Goal: Information Seeking & Learning: Understand process/instructions

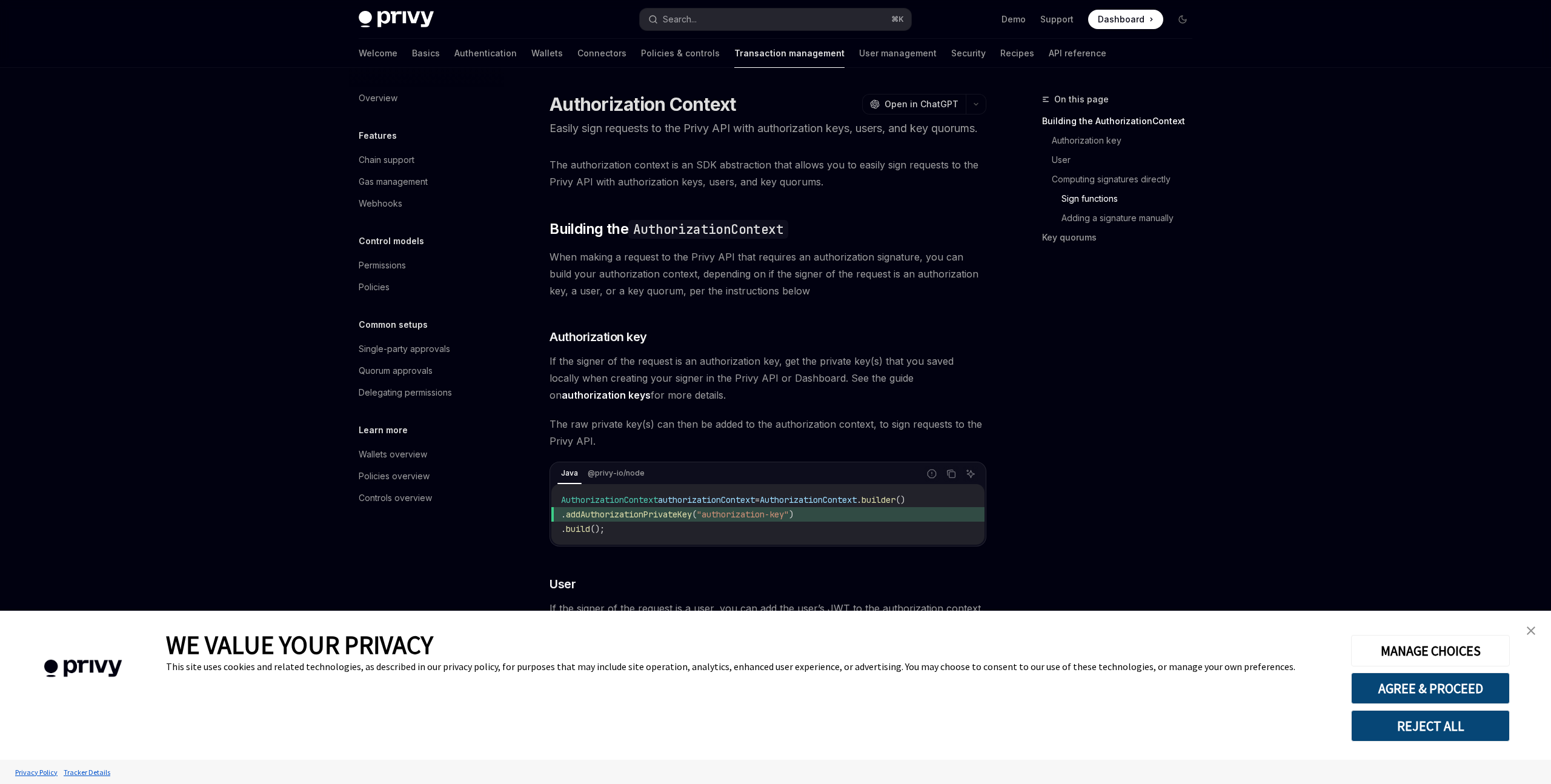
scroll to position [852, 0]
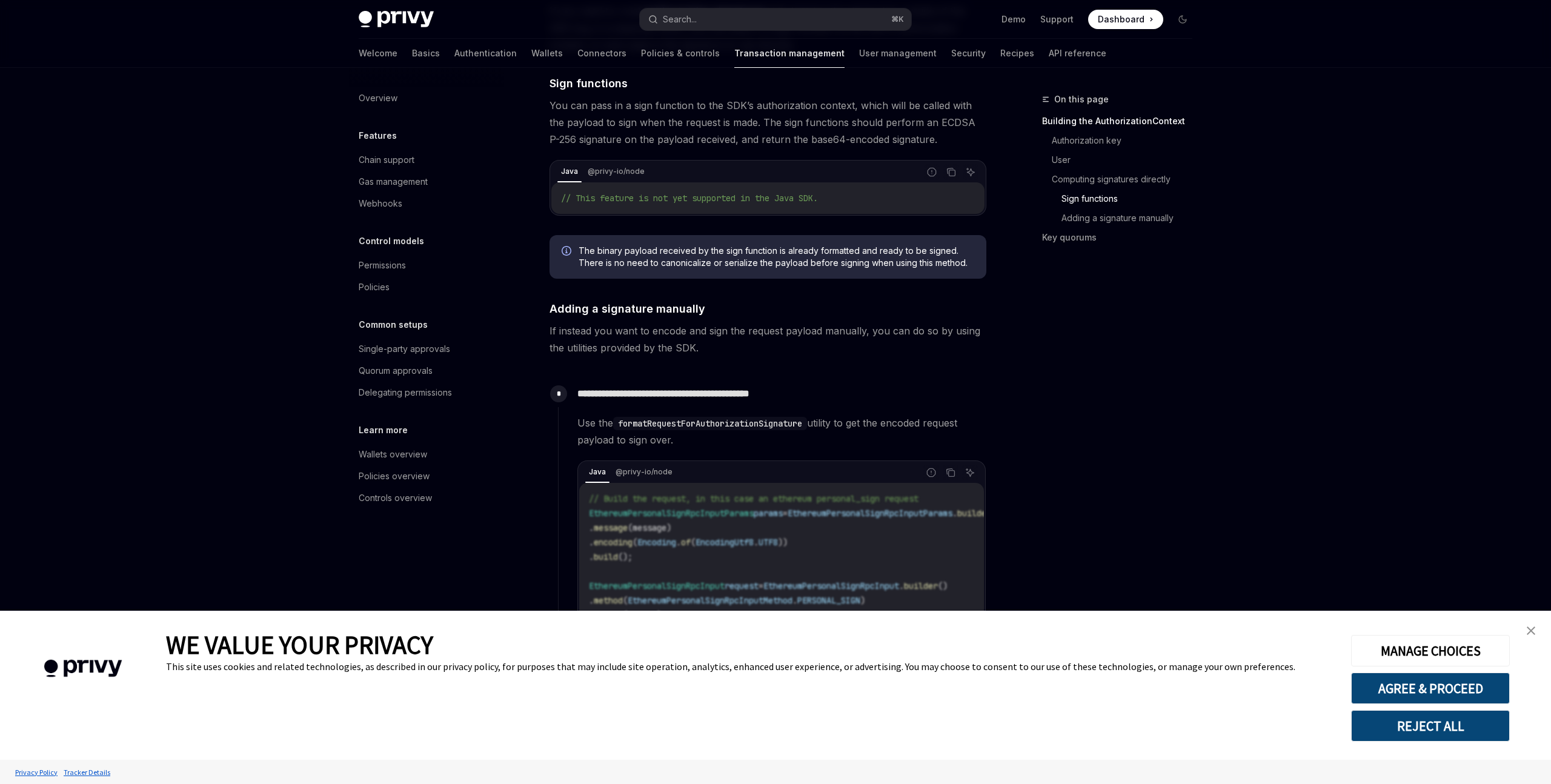
click at [736, 130] on span "You can pass in a sign function to the SDK’s authorization context, which will …" at bounding box center [768, 122] width 437 height 51
drag, startPoint x: 692, startPoint y: 123, endPoint x: 755, endPoint y: 126, distance: 63.1
click at [755, 126] on span "You can pass in a sign function to the SDK’s authorization context, which will …" at bounding box center [768, 122] width 437 height 51
drag, startPoint x: 764, startPoint y: 138, endPoint x: 819, endPoint y: 138, distance: 55.0
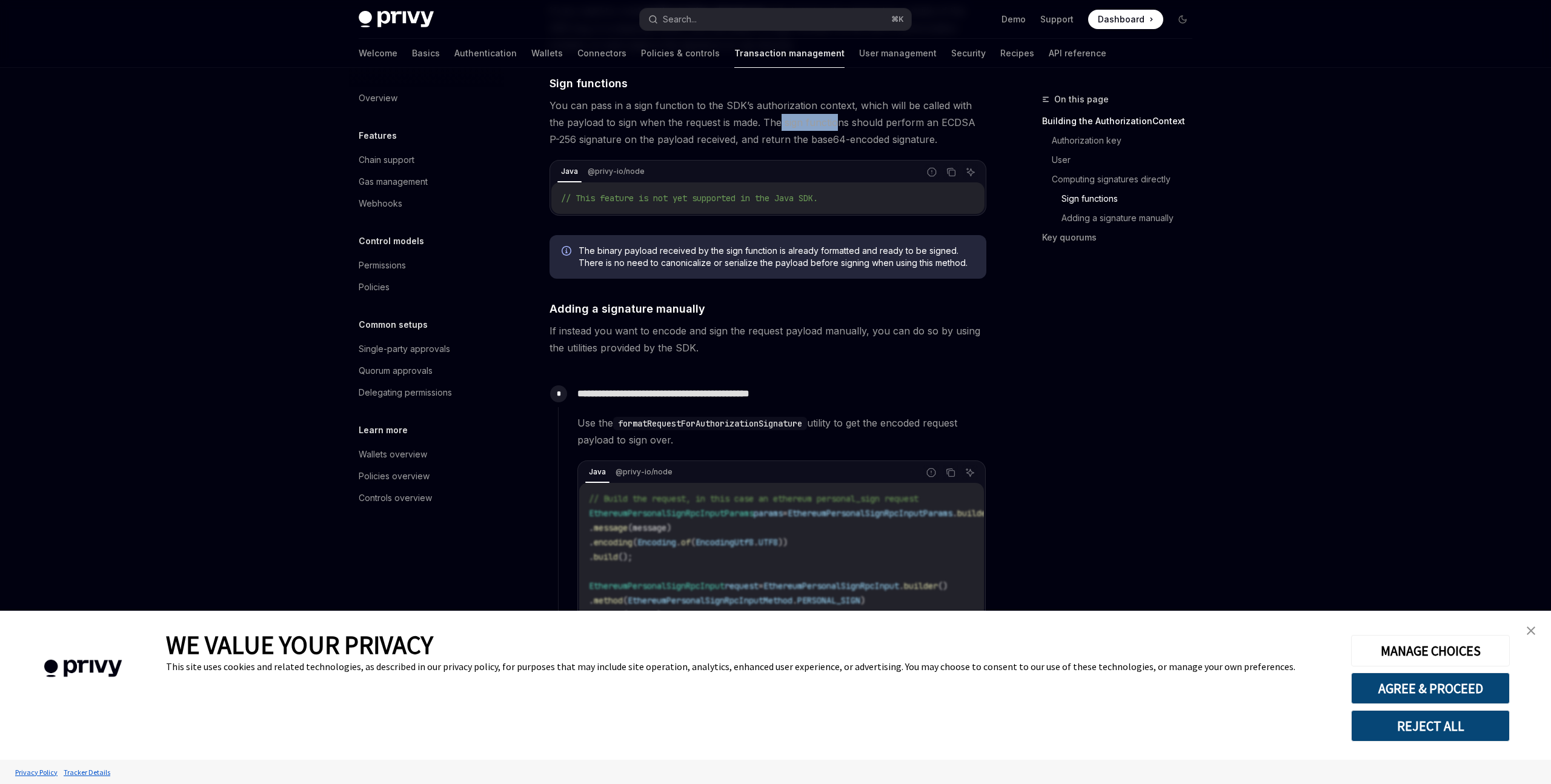
click at [819, 138] on span "You can pass in a sign function to the SDK’s authorization context, which will …" at bounding box center [768, 122] width 437 height 51
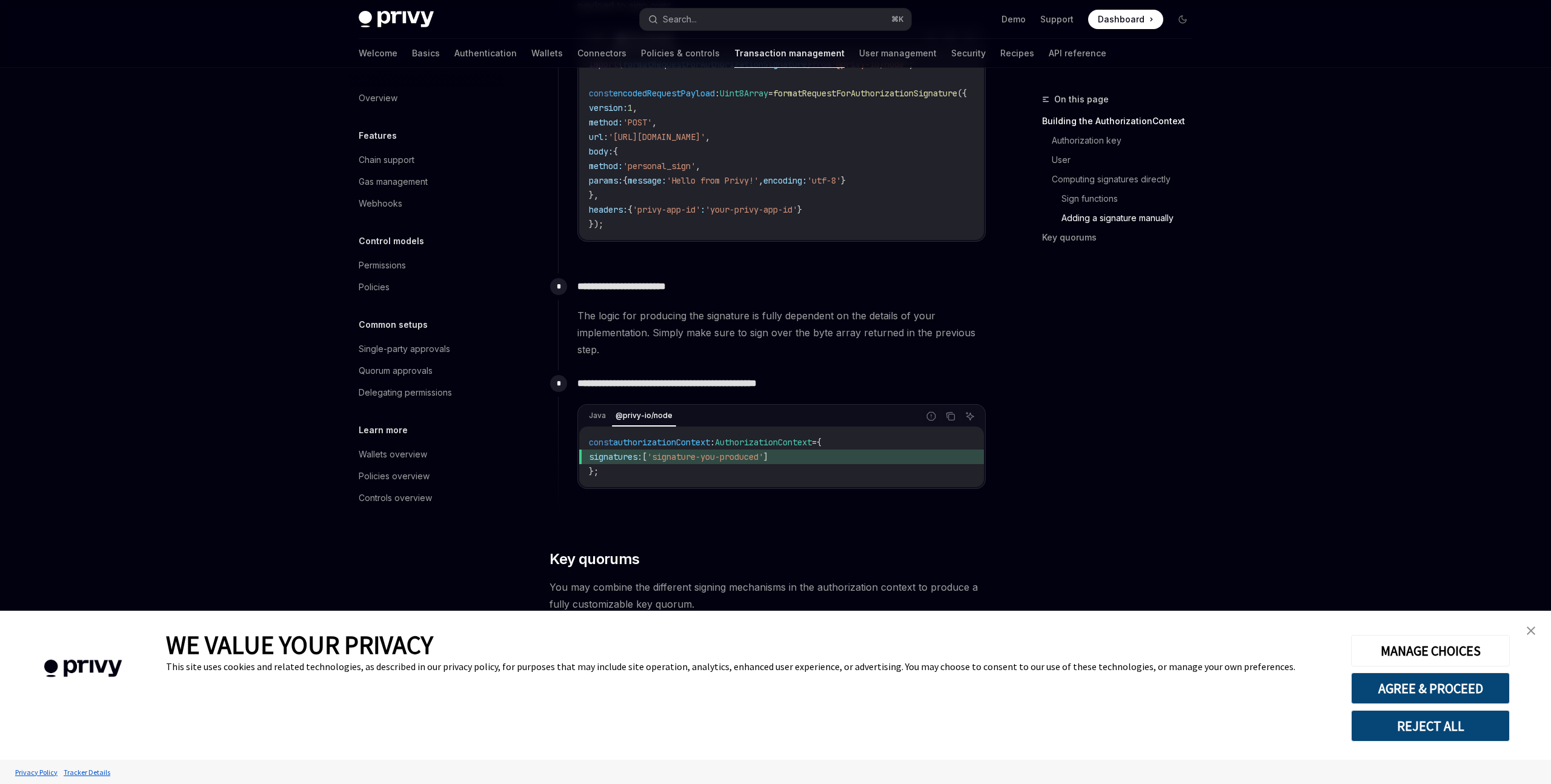
scroll to position [1418, 0]
drag, startPoint x: 708, startPoint y: 337, endPoint x: 839, endPoint y: 335, distance: 131.0
click at [839, 335] on span "The logic for producing the signature is fully dependent on the details of your…" at bounding box center [781, 331] width 409 height 51
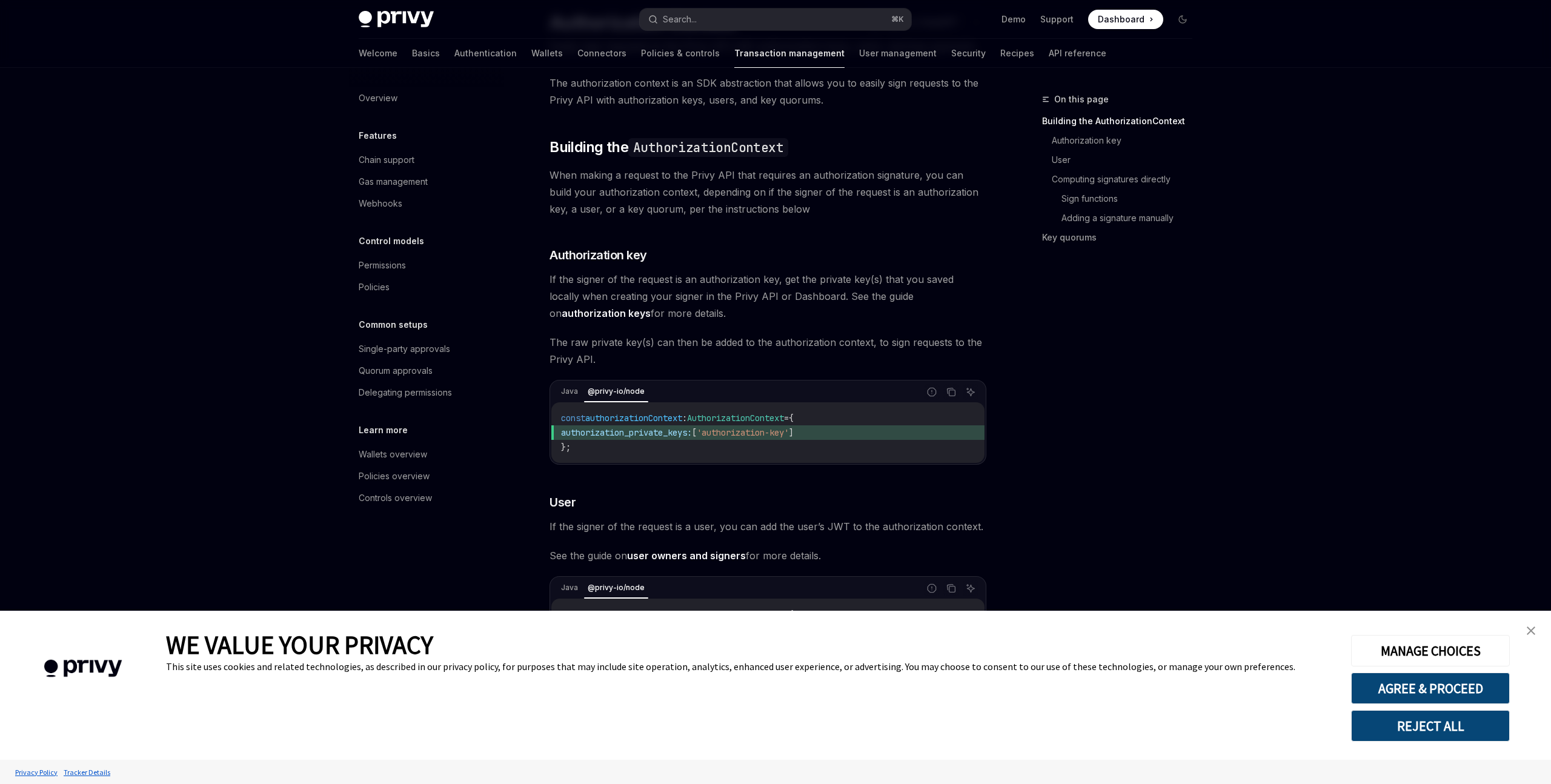
scroll to position [78, 0]
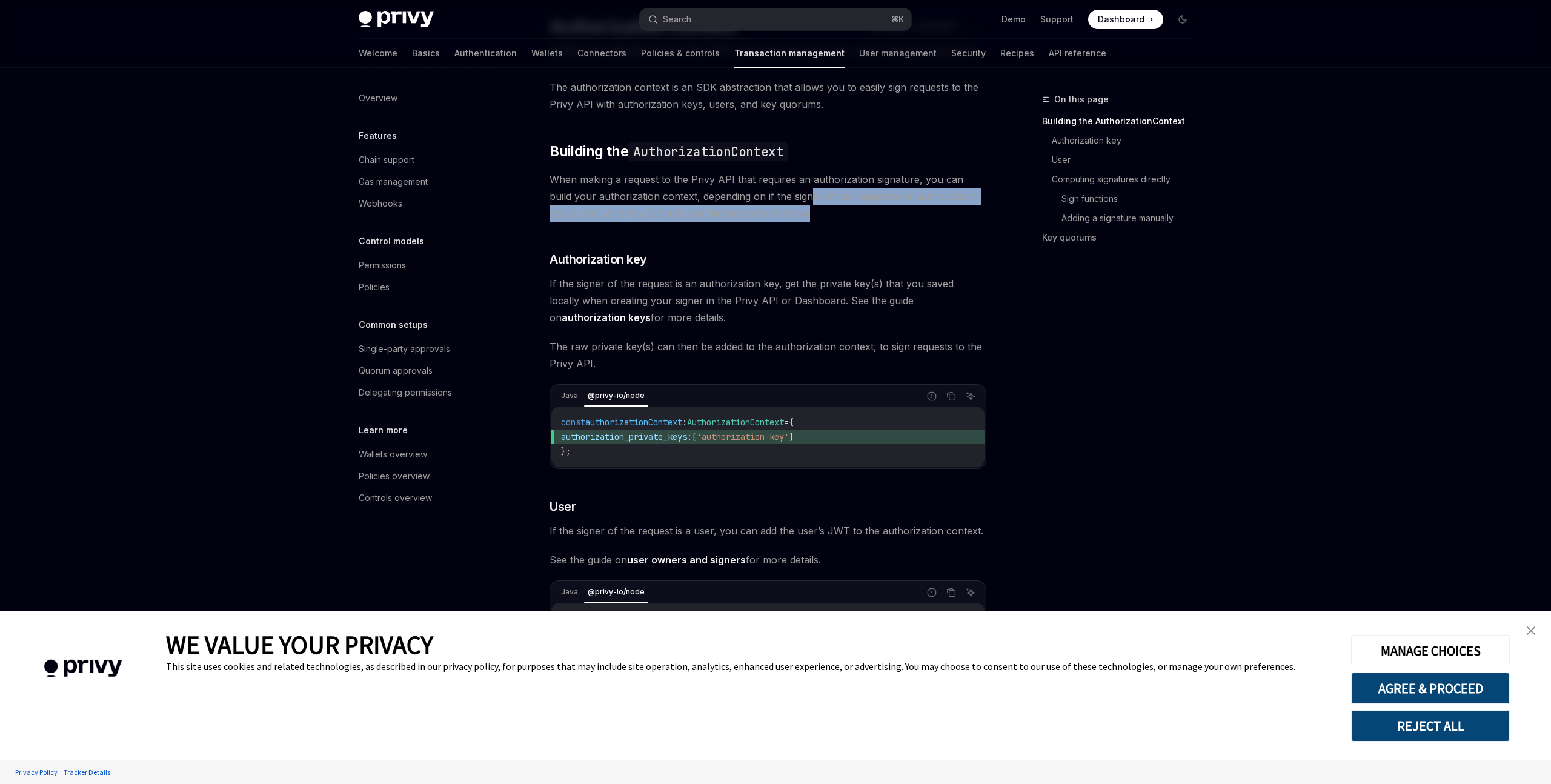
drag, startPoint x: 786, startPoint y: 213, endPoint x: 787, endPoint y: 205, distance: 8.1
click at [787, 205] on span "When making a request to the Privy API that requires an authorization signature…" at bounding box center [768, 196] width 437 height 51
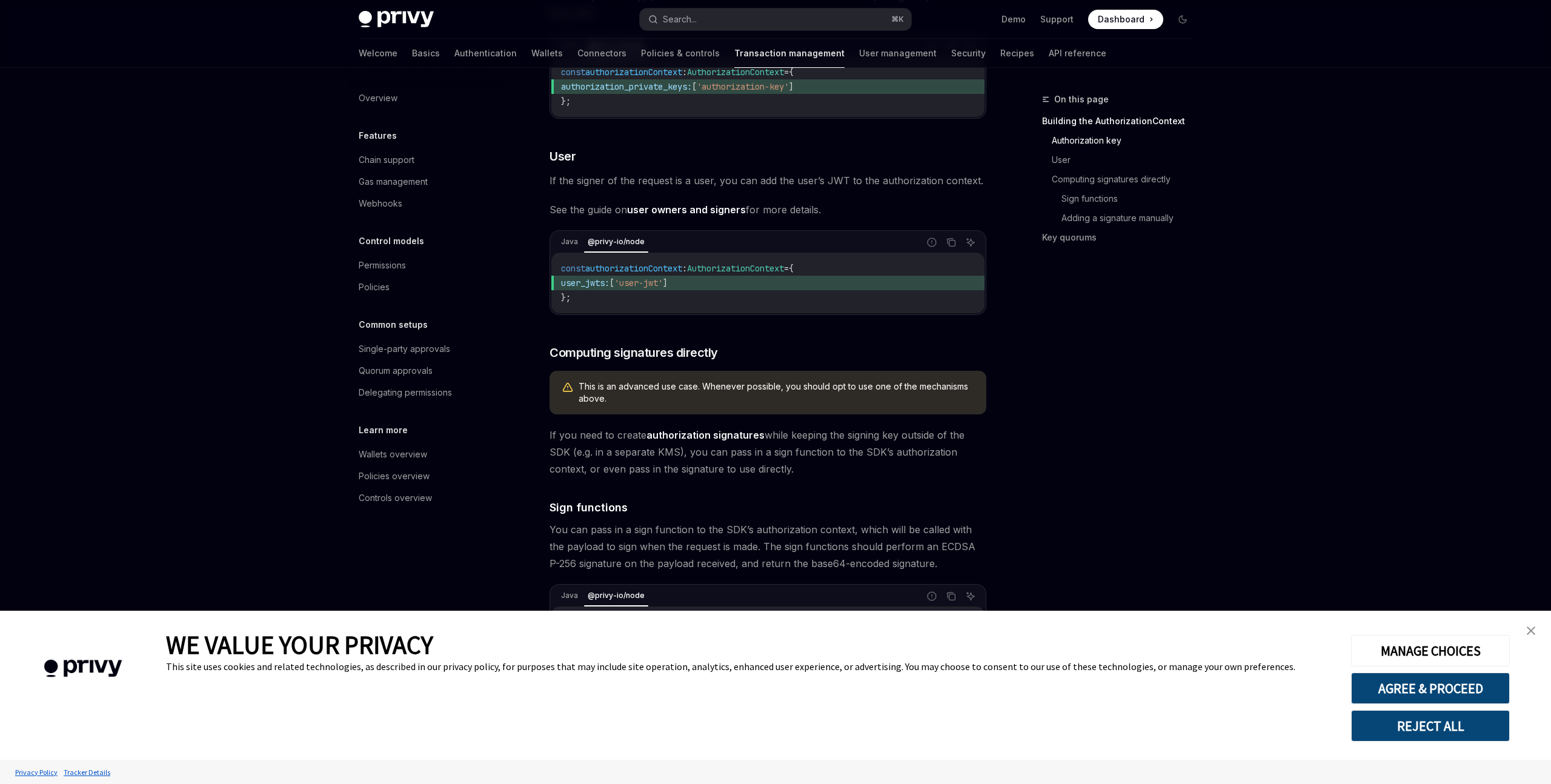
scroll to position [429, 0]
click at [1448, 694] on button "AGREE & PROCEED" at bounding box center [1430, 688] width 159 height 32
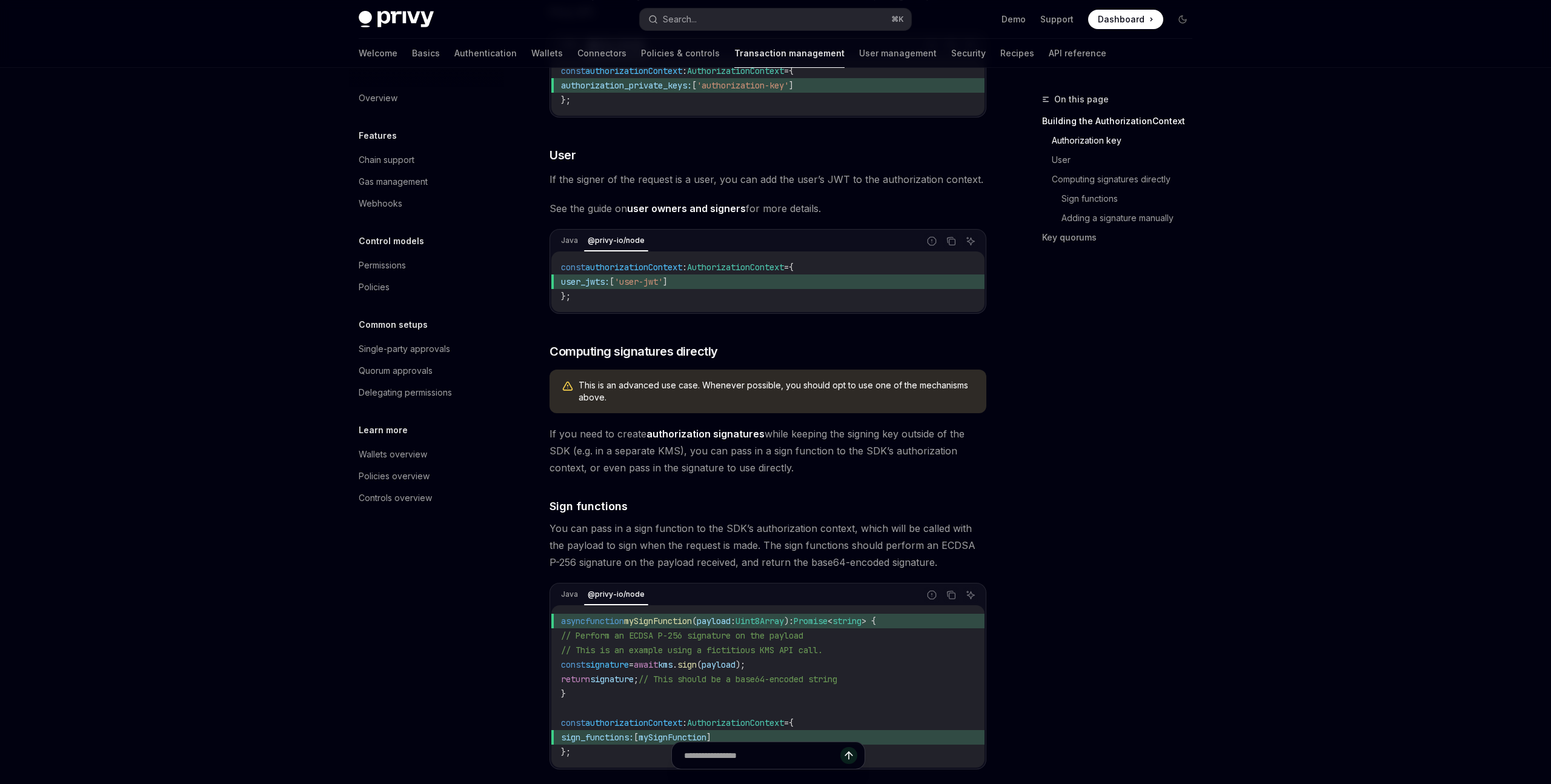
scroll to position [0, 0]
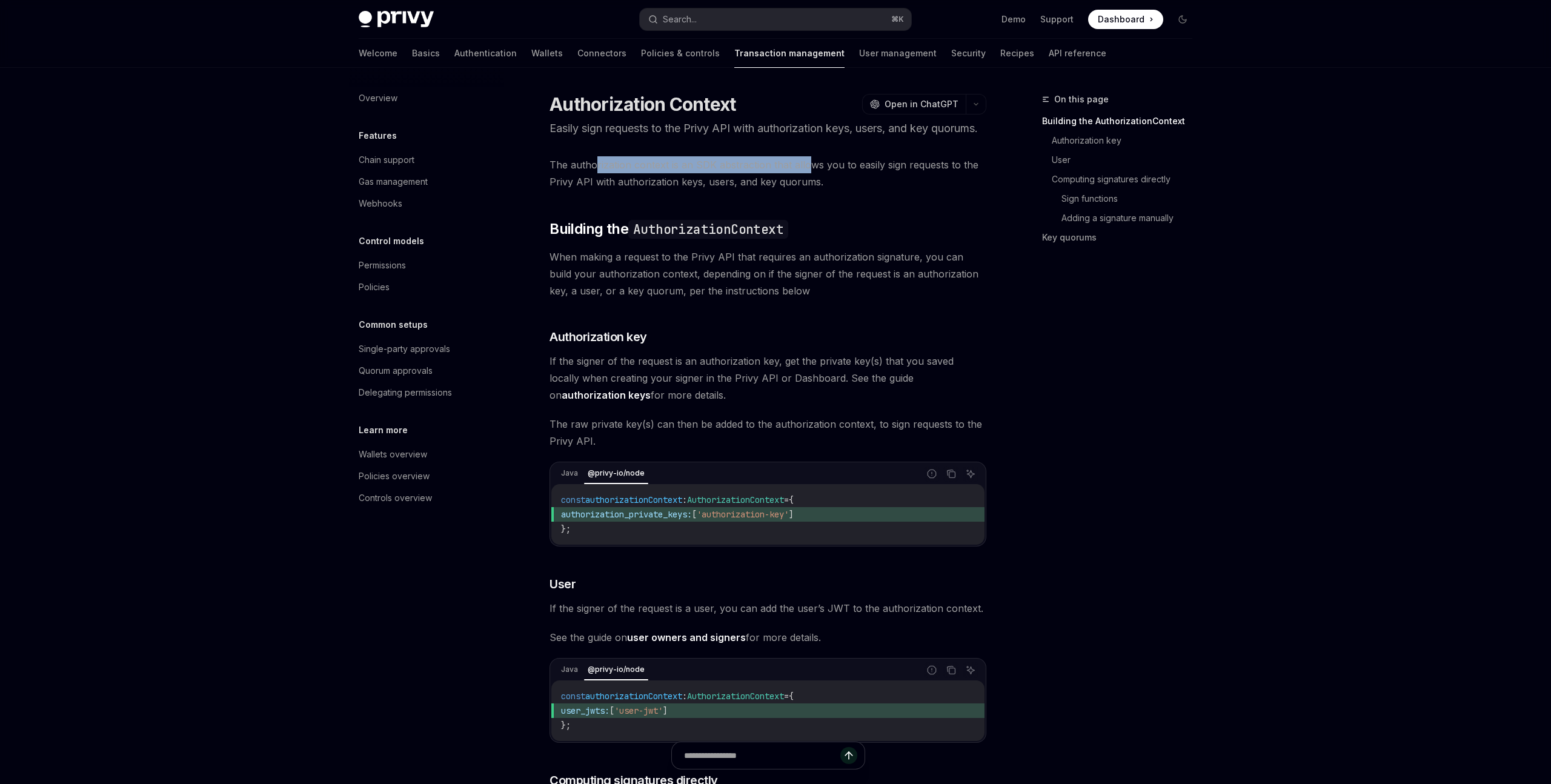
drag, startPoint x: 593, startPoint y: 181, endPoint x: 804, endPoint y: 182, distance: 211.0
click at [804, 182] on span "The authorization context is an SDK abstraction that allows you to easily sign …" at bounding box center [768, 173] width 437 height 34
drag, startPoint x: 874, startPoint y: 184, endPoint x: 663, endPoint y: 168, distance: 211.6
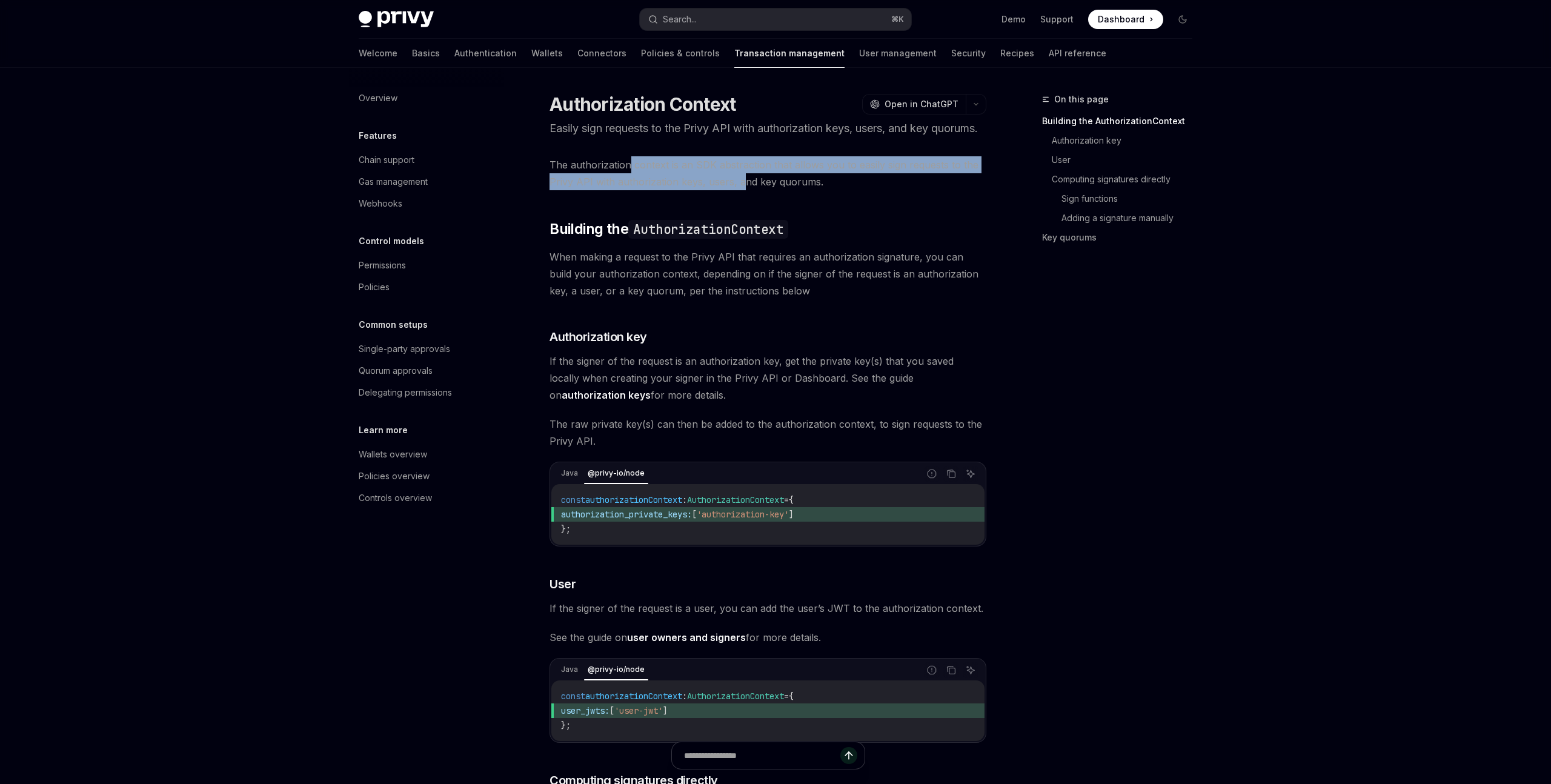
drag, startPoint x: 663, startPoint y: 188, endPoint x: 630, endPoint y: 185, distance: 33.1
click at [630, 185] on span "The authorization context is an SDK abstraction that allows you to easily sign …" at bounding box center [768, 173] width 437 height 34
drag, startPoint x: 611, startPoint y: 182, endPoint x: 785, endPoint y: 202, distance: 175.1
click at [785, 190] on span "The authorization context is an SDK abstraction that allows you to easily sign …" at bounding box center [768, 173] width 437 height 34
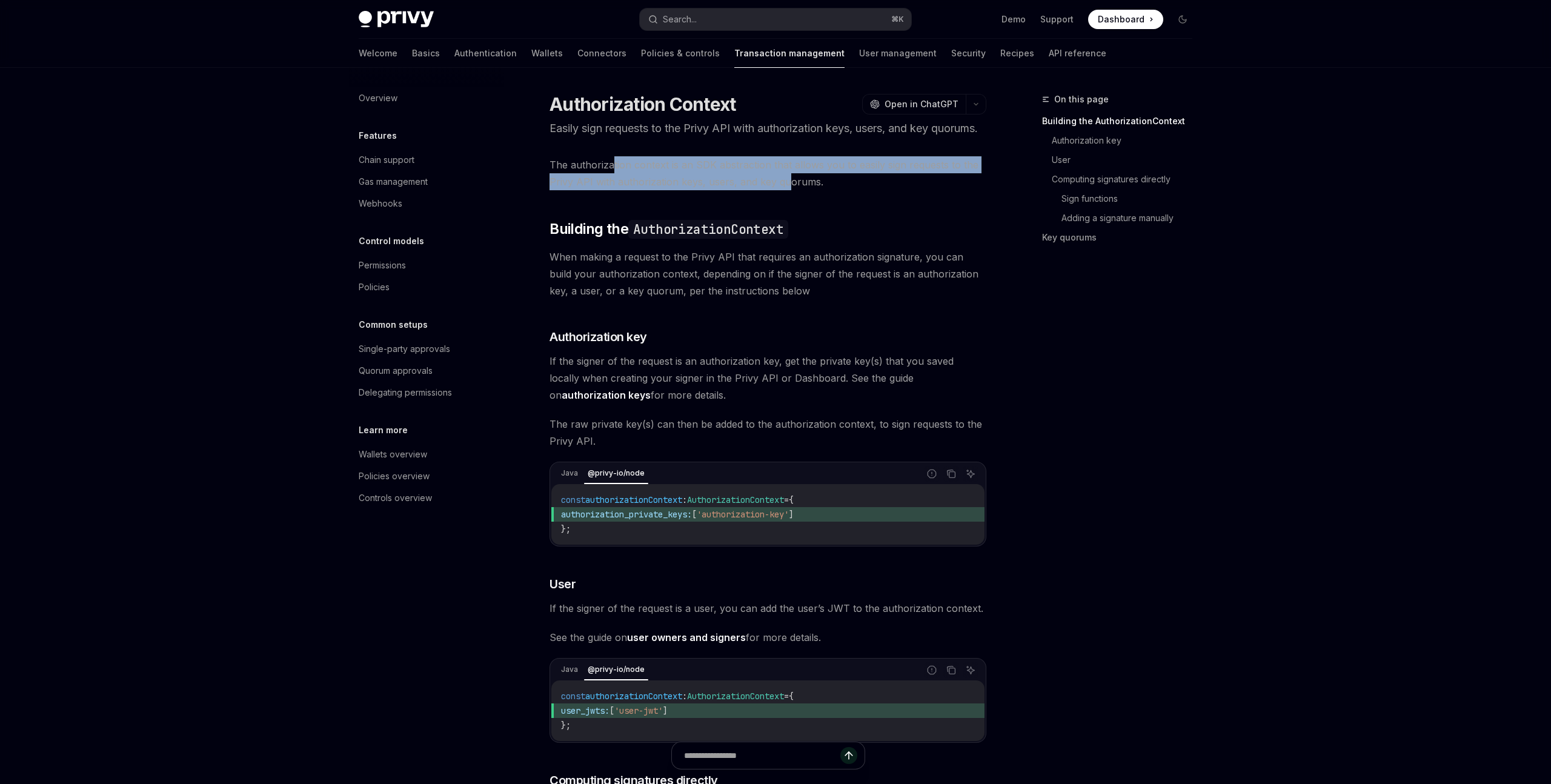
click at [785, 190] on span "The authorization context is an SDK abstraction that allows you to easily sign …" at bounding box center [768, 173] width 437 height 34
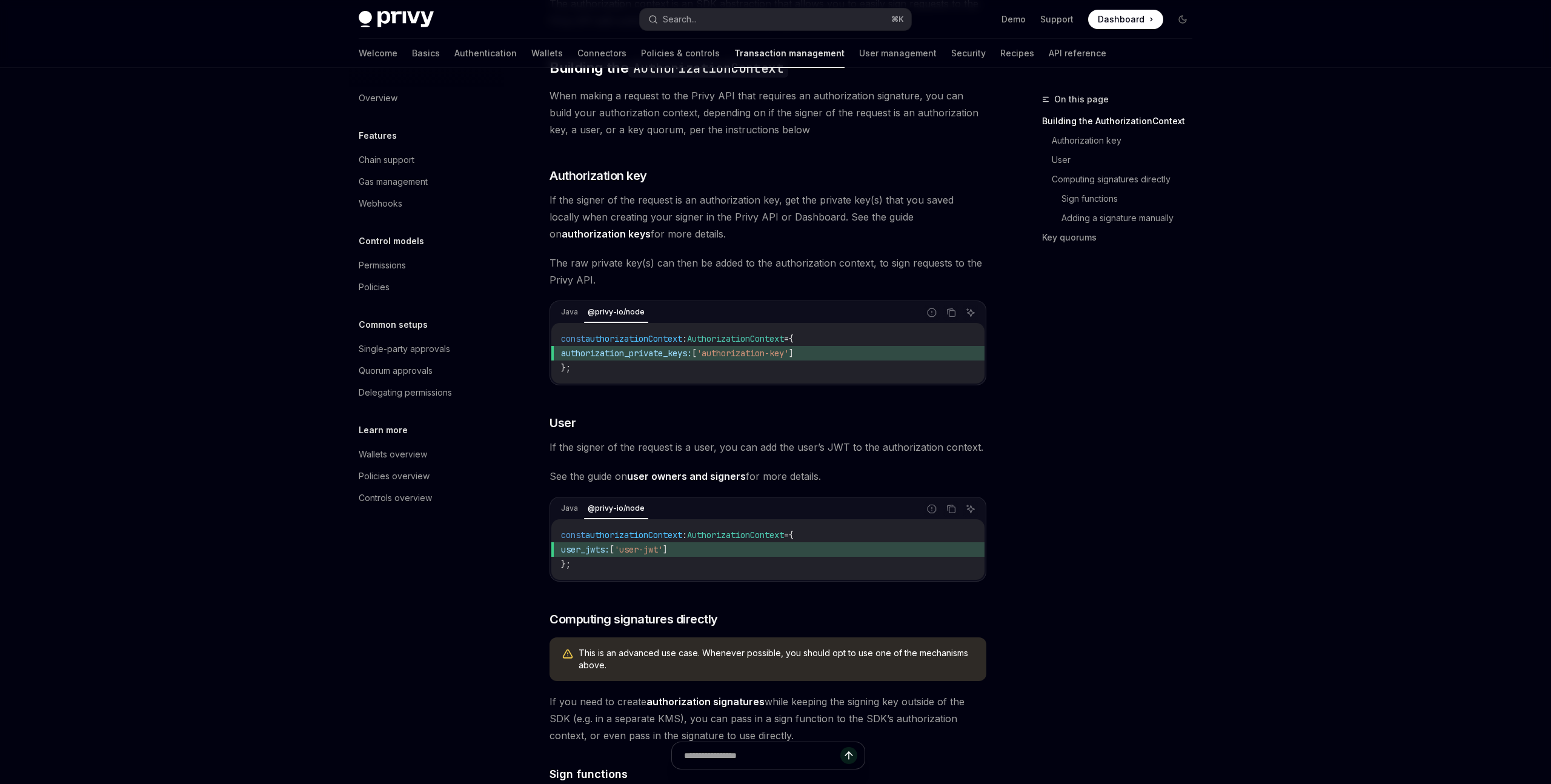
scroll to position [172, 0]
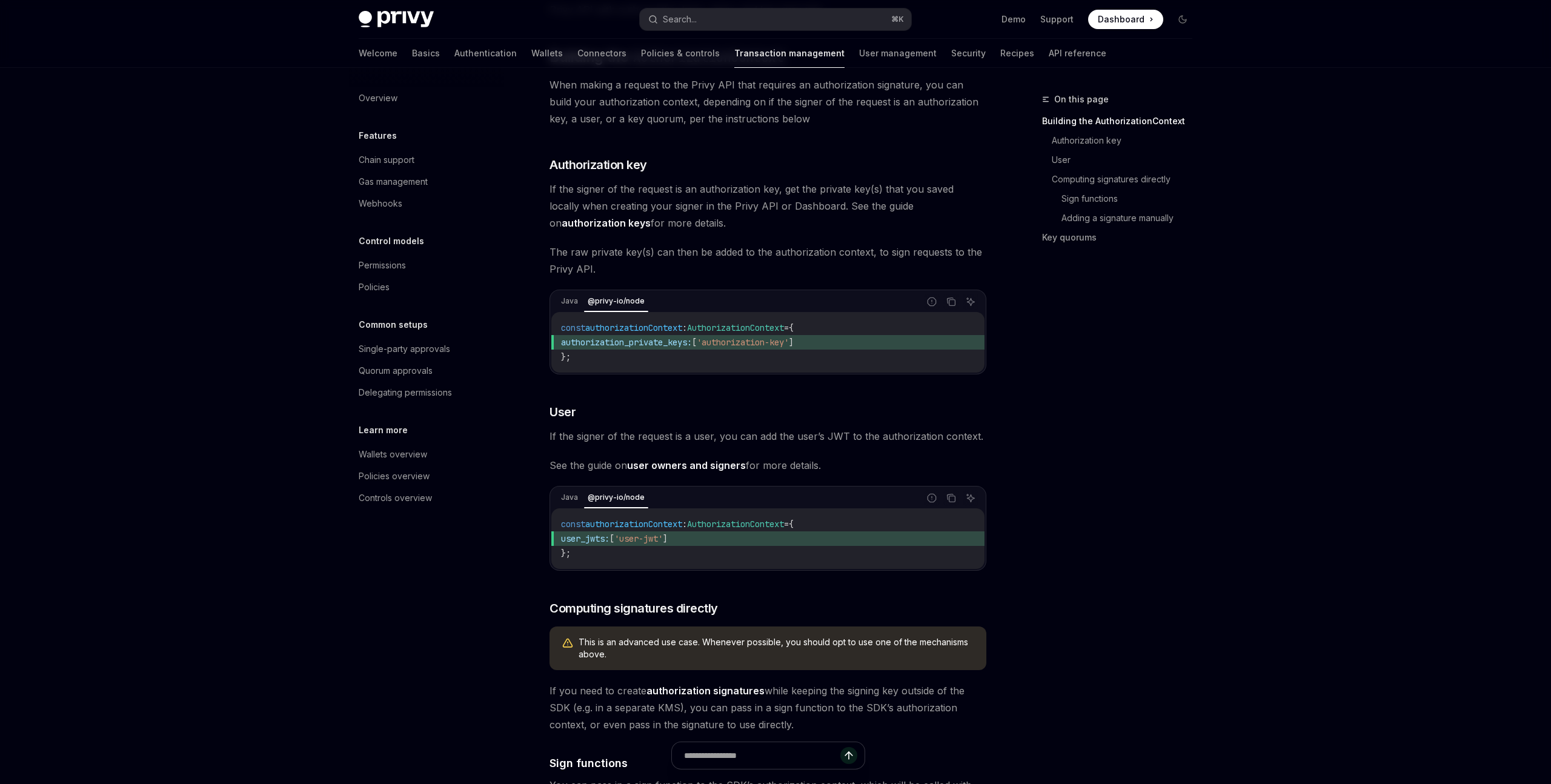
drag, startPoint x: 621, startPoint y: 207, endPoint x: 673, endPoint y: 233, distance: 58.1
click at [673, 231] on span "If the signer of the request is an authorization key, get the private key(s) th…" at bounding box center [768, 206] width 437 height 51
drag, startPoint x: 673, startPoint y: 233, endPoint x: 669, endPoint y: 242, distance: 9.8
click at [673, 231] on span "If the signer of the request is an authorization key, get the private key(s) th…" at bounding box center [768, 206] width 437 height 51
drag, startPoint x: 649, startPoint y: 267, endPoint x: 812, endPoint y: 273, distance: 163.1
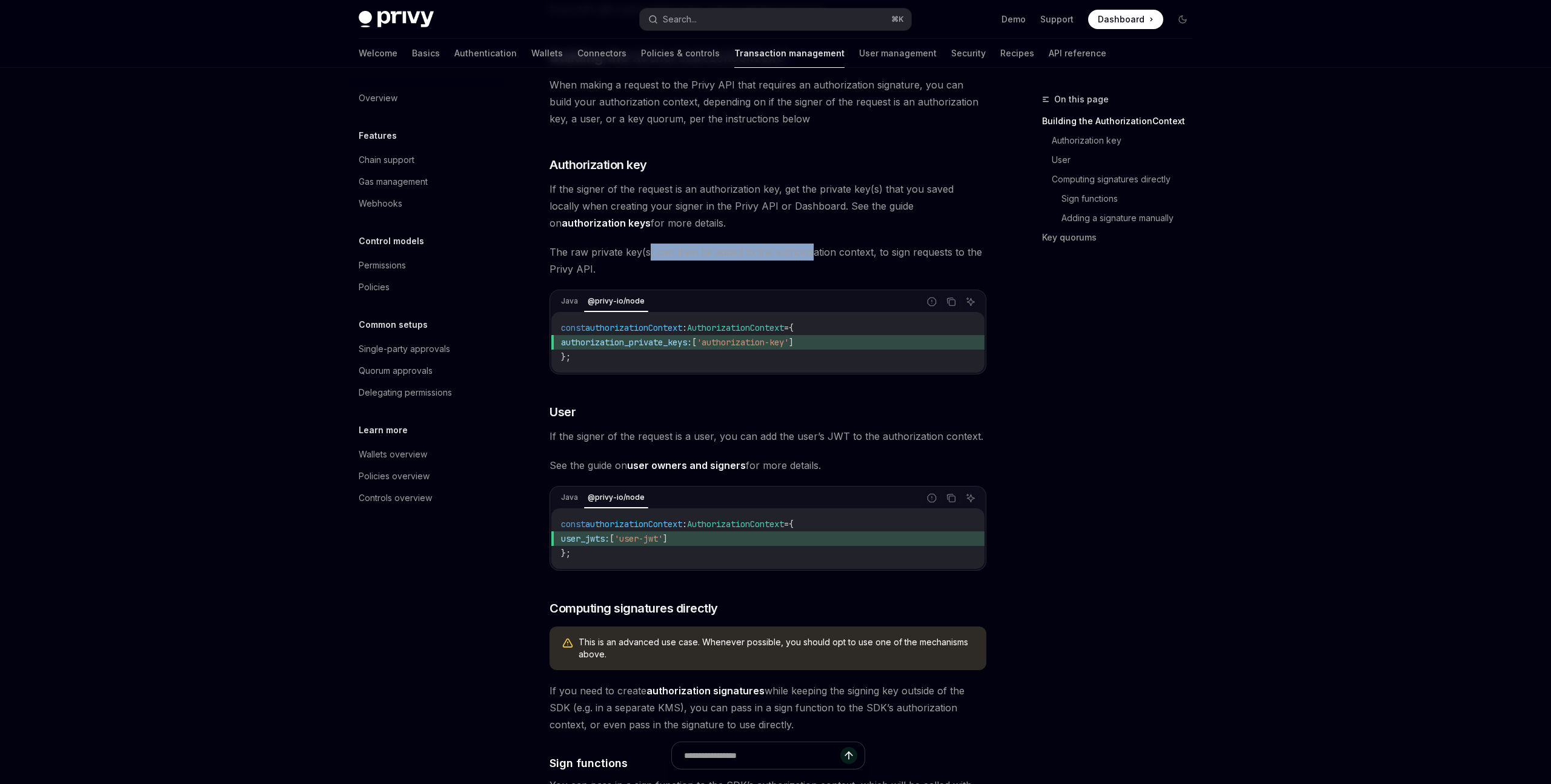
click at [812, 273] on span "The raw private key(s) can then be added to the authorization context, to sign …" at bounding box center [768, 260] width 437 height 34
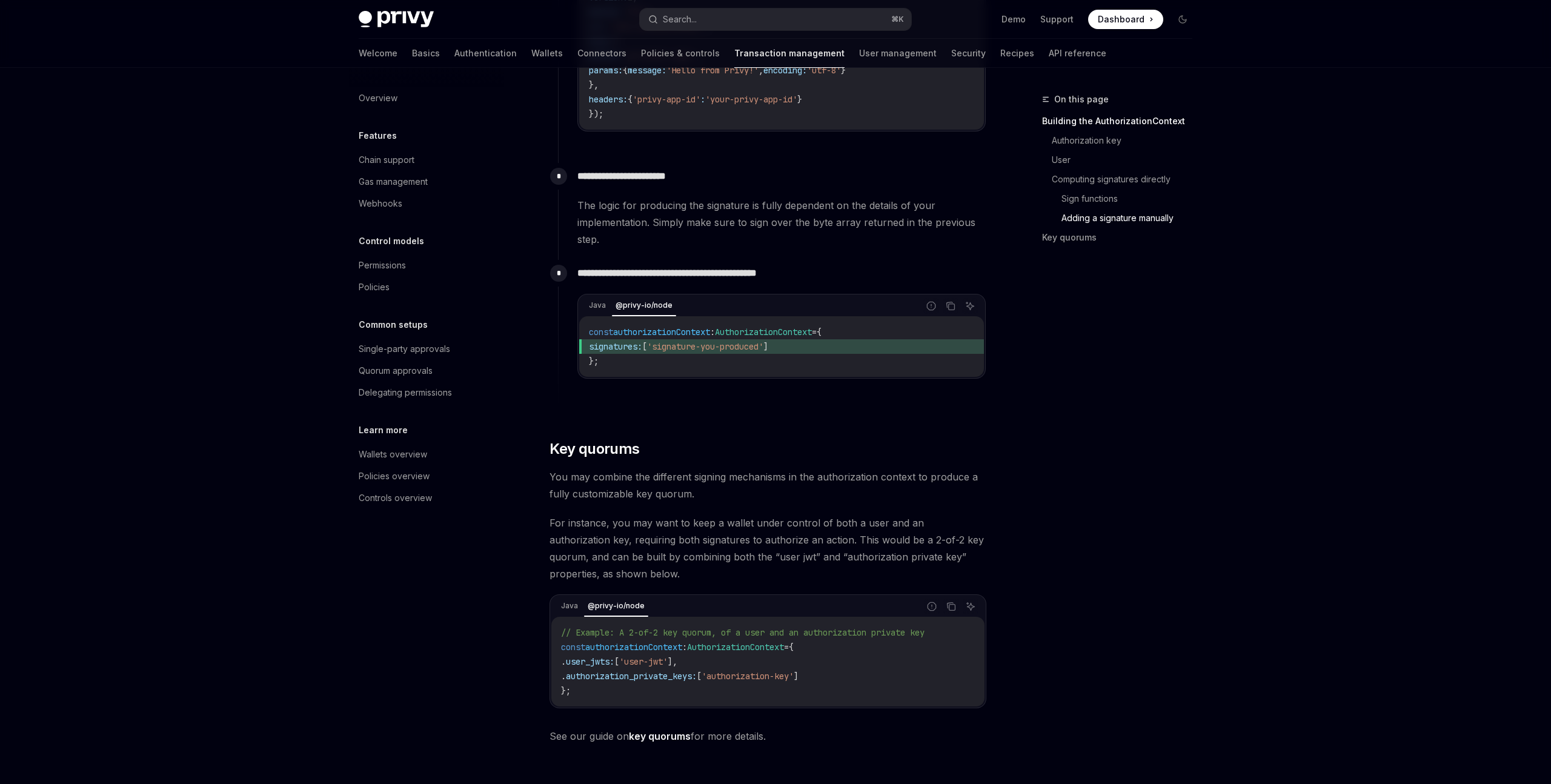
scroll to position [1693, 0]
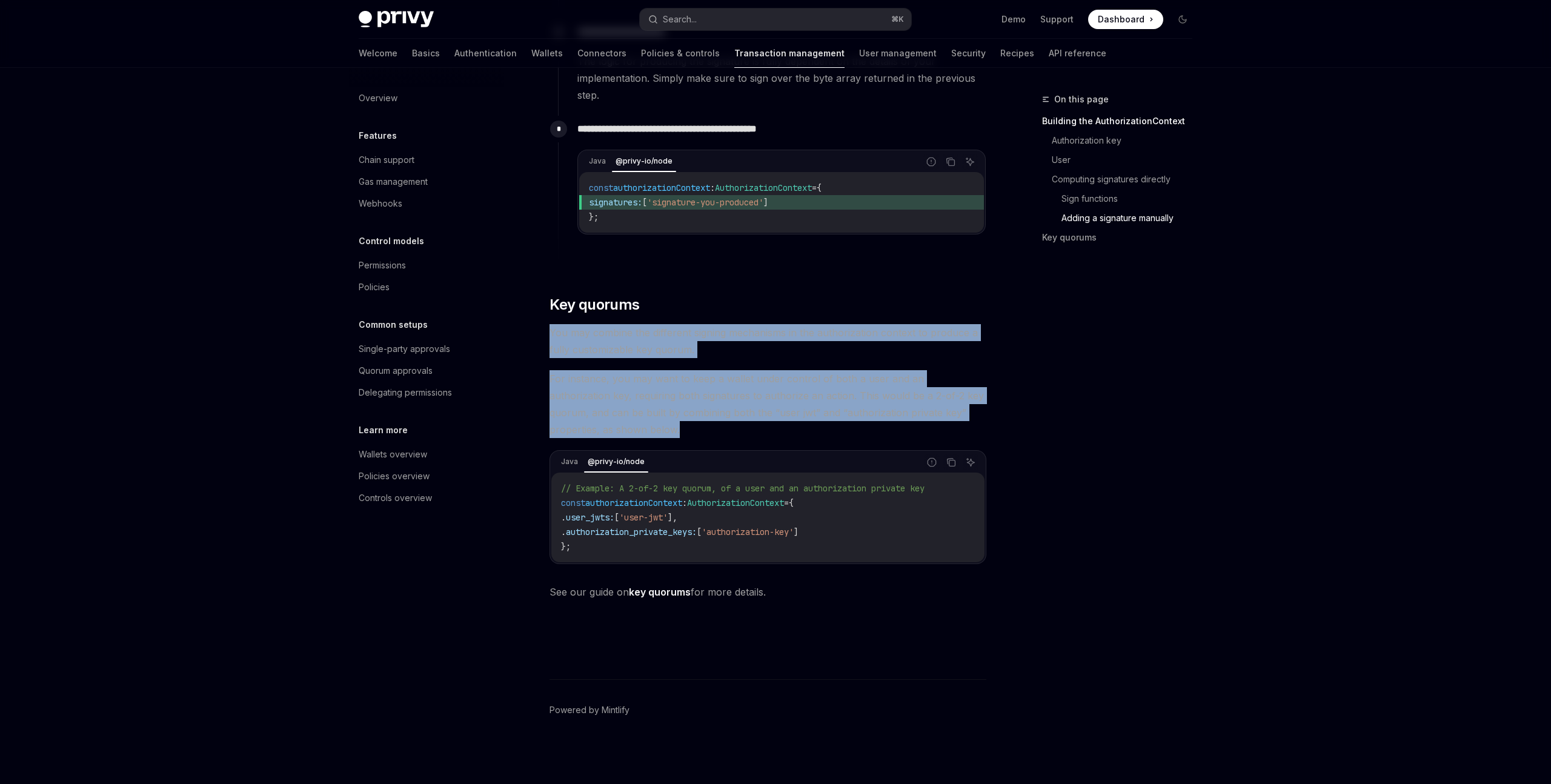
drag, startPoint x: 551, startPoint y: 331, endPoint x: 640, endPoint y: 430, distance: 133.1
click at [640, 430] on span "For instance, you may want to keep a wallet under control of both a user and an…" at bounding box center [768, 404] width 437 height 68
